Goal: Information Seeking & Learning: Learn about a topic

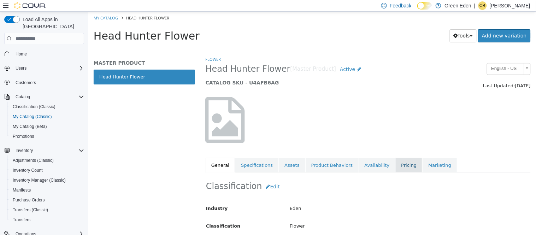
click at [395, 164] on link "Pricing" at bounding box center [408, 165] width 27 height 15
